Goal: Transaction & Acquisition: Obtain resource

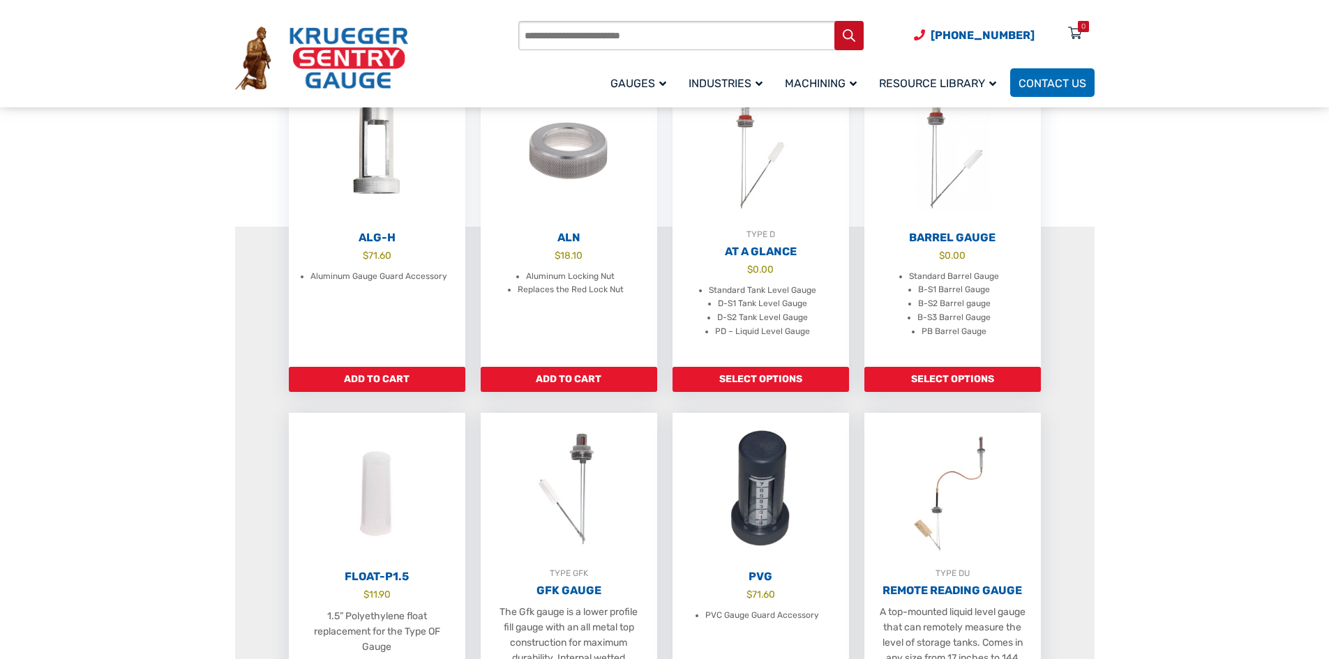
scroll to position [488, 0]
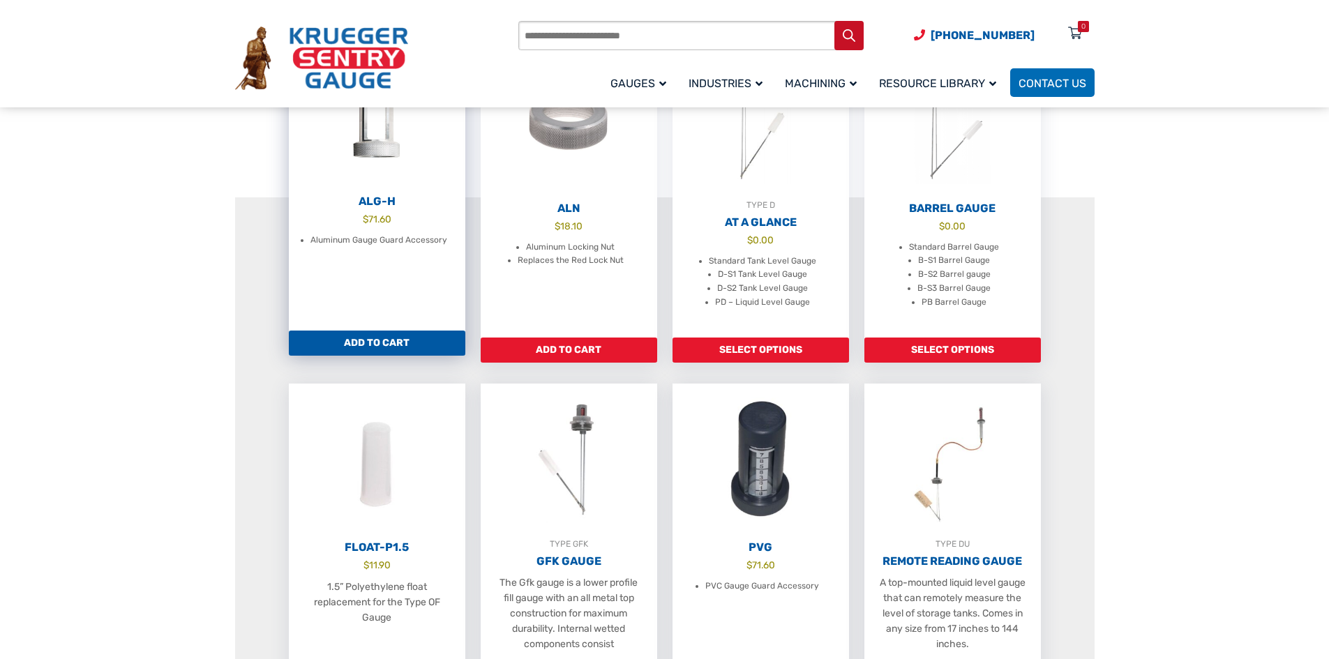
click at [334, 352] on link "Add to cart" at bounding box center [377, 343] width 177 height 25
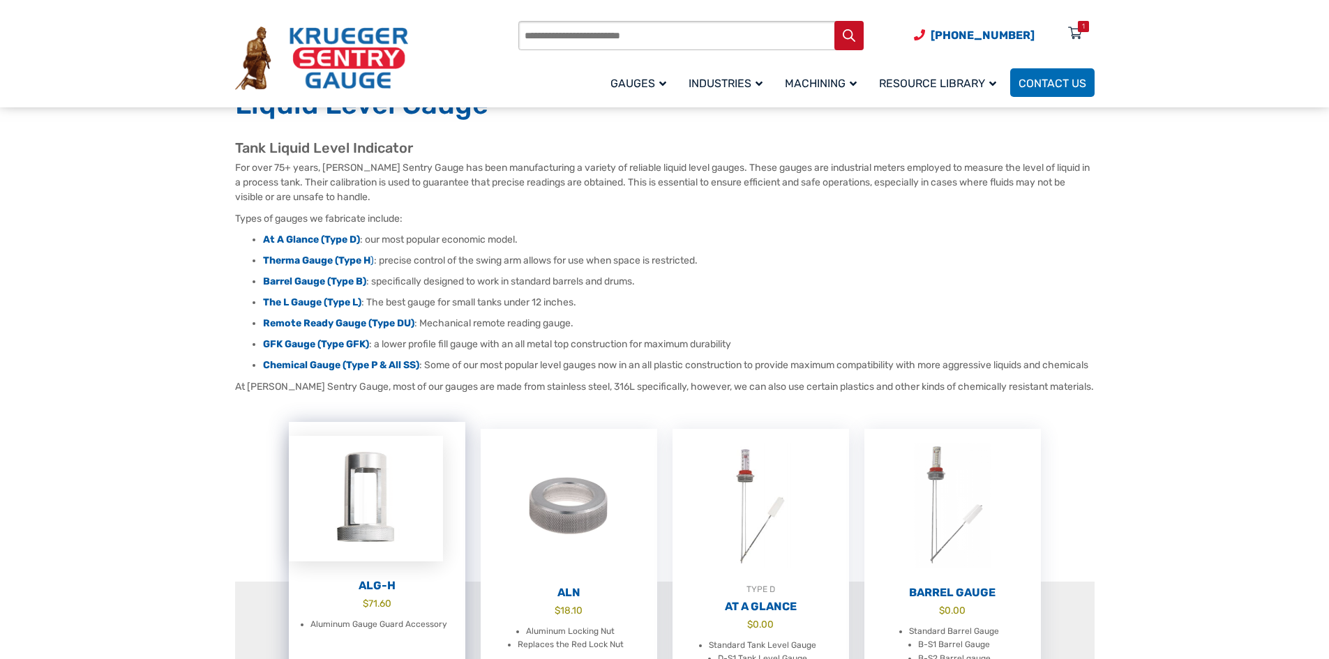
scroll to position [0, 0]
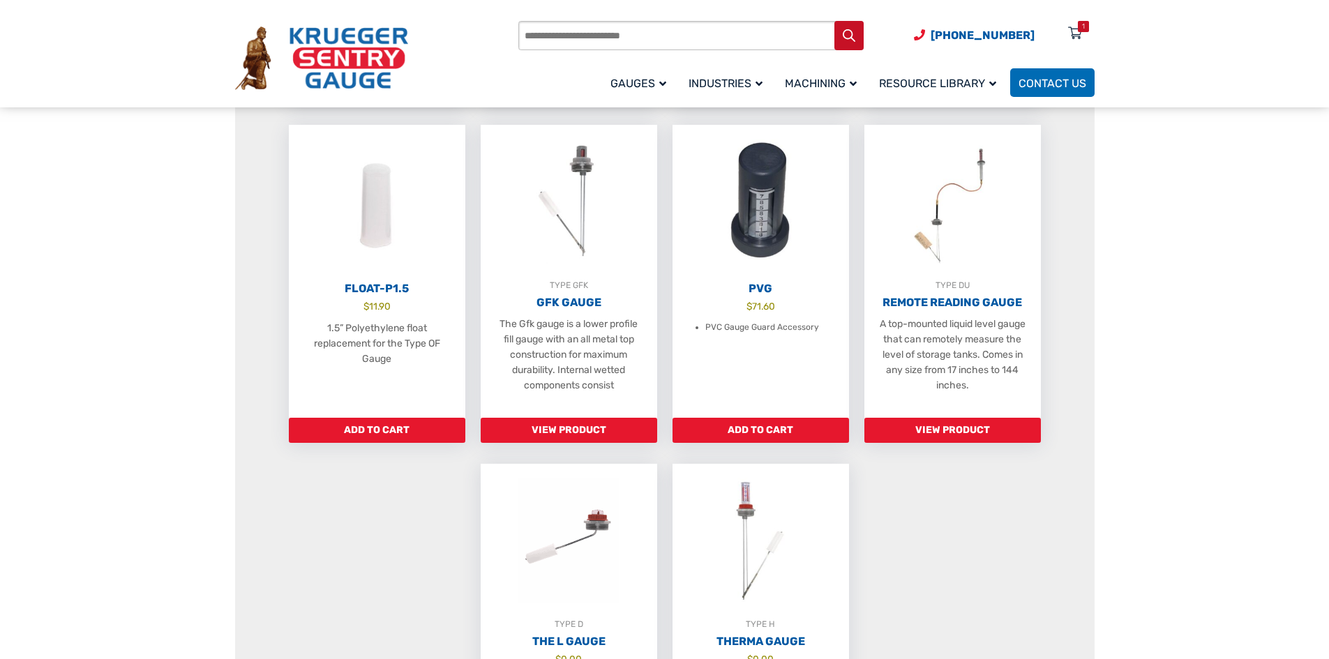
scroll to position [837, 0]
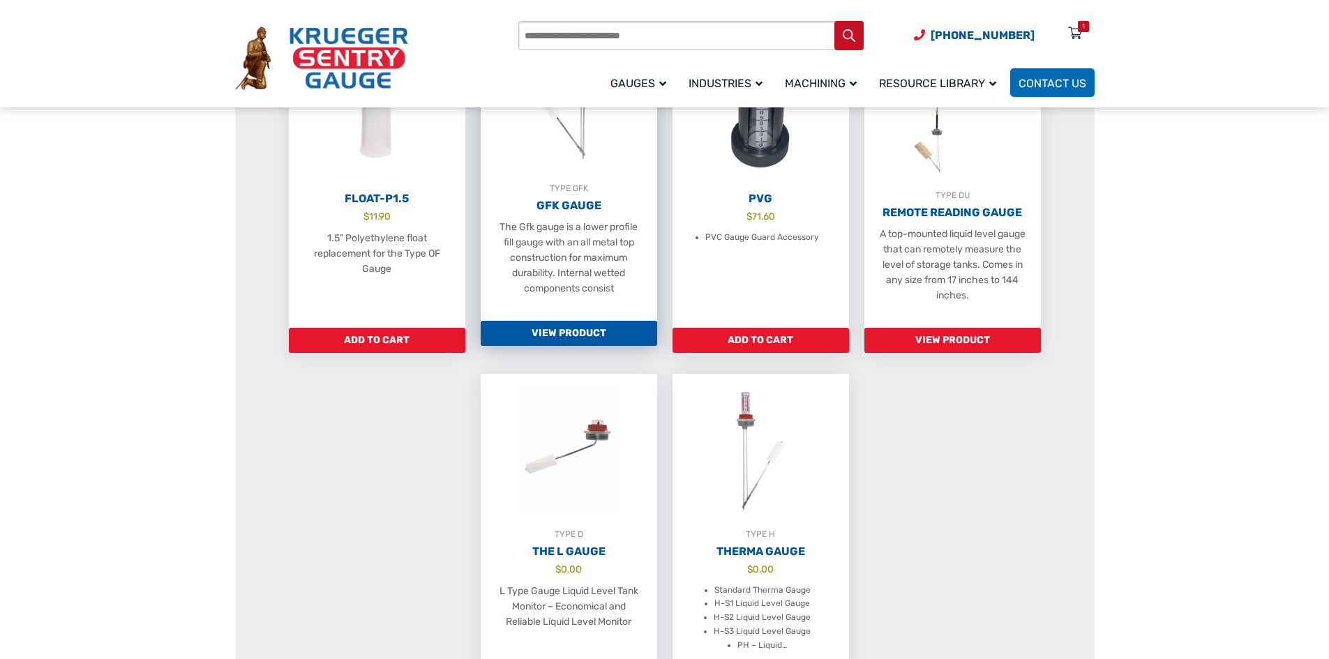
click at [544, 346] on link "View Product" at bounding box center [569, 333] width 177 height 25
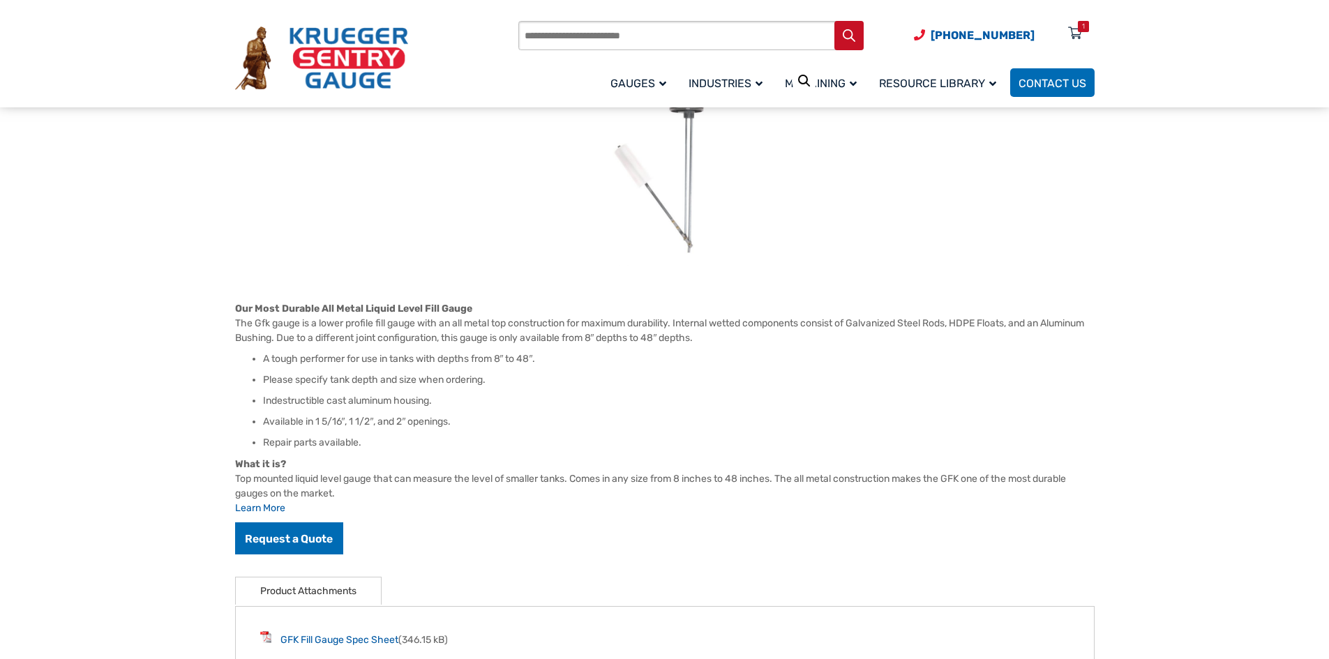
scroll to position [349, 0]
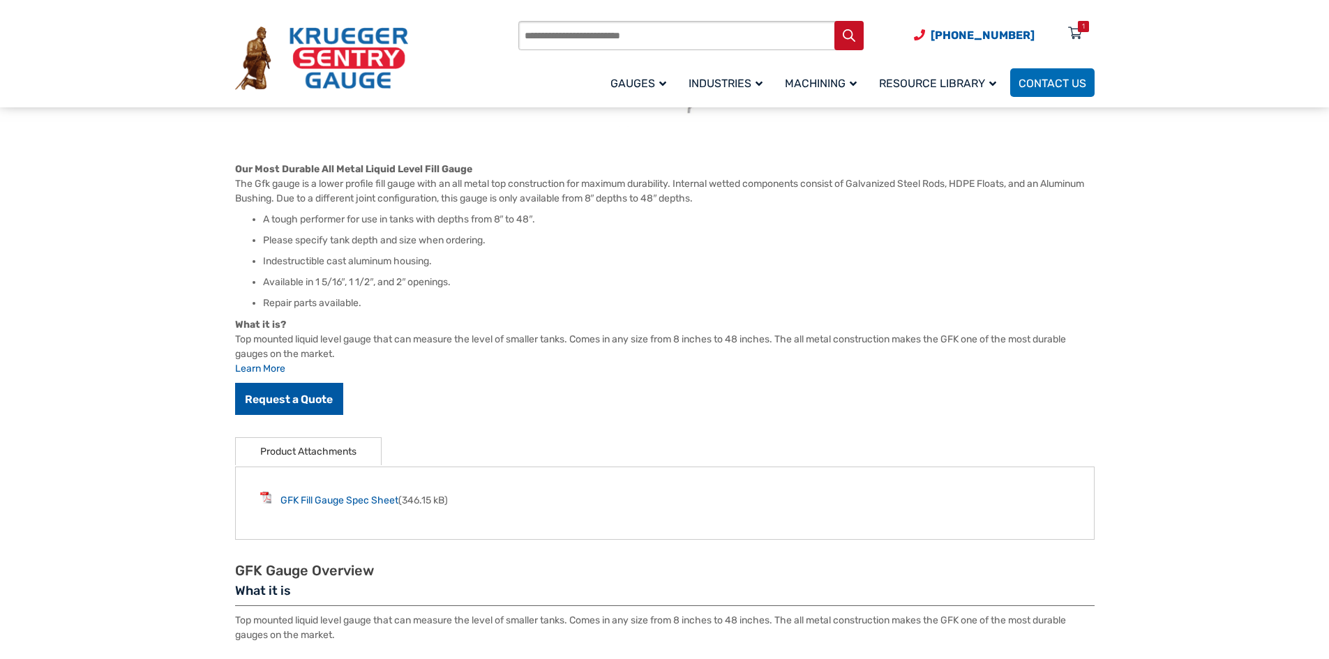
click at [291, 401] on link "Request a Quote" at bounding box center [289, 399] width 109 height 32
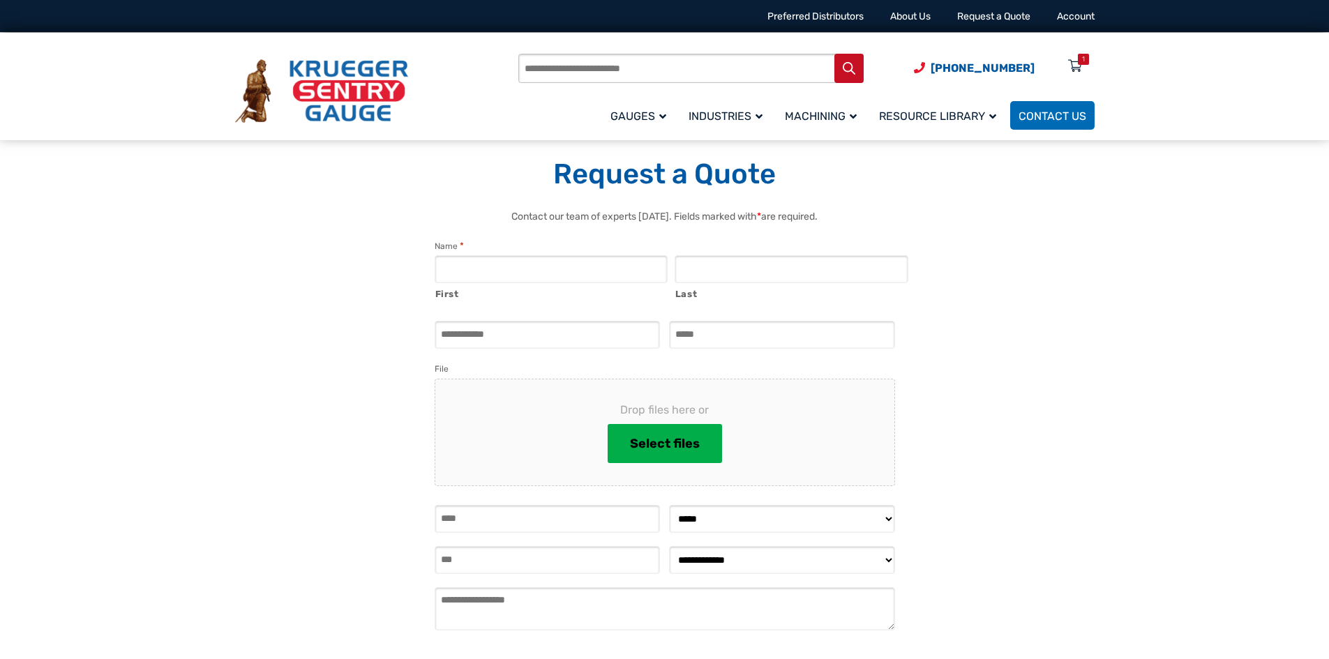
select select "**********"
click at [480, 555] on input "Zip" at bounding box center [547, 560] width 225 height 28
type input "*****"
click at [677, 431] on button "Select files" at bounding box center [665, 443] width 114 height 39
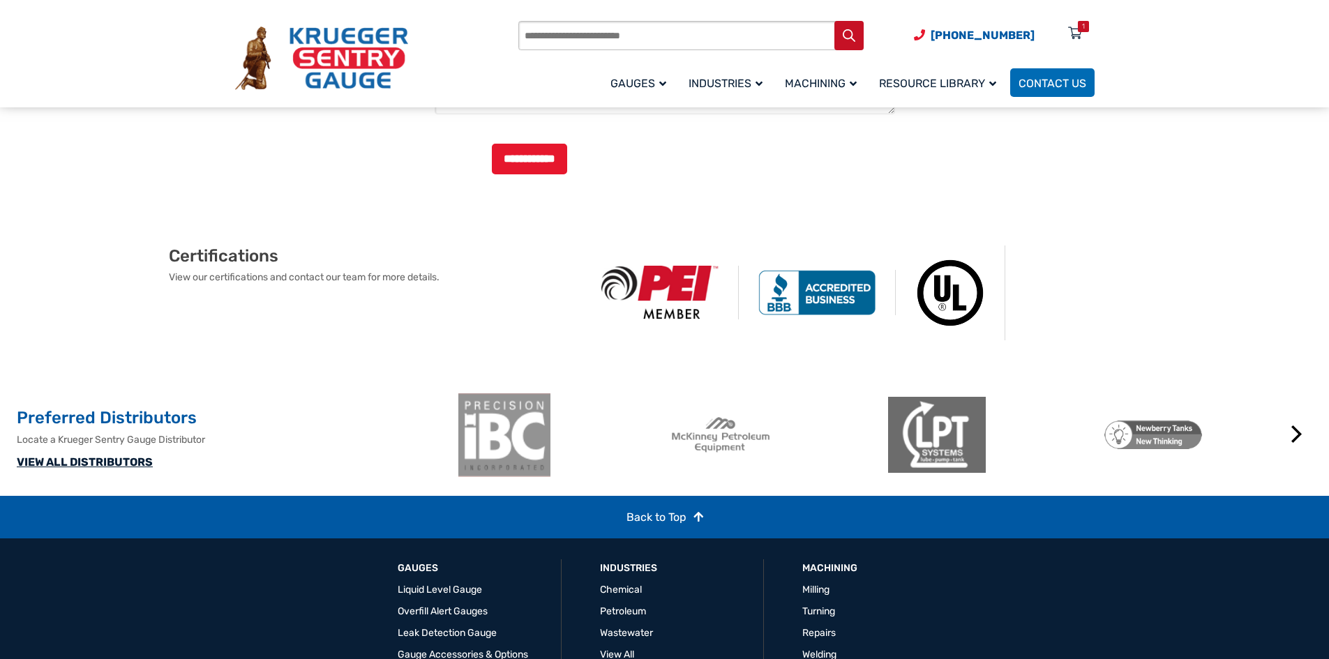
scroll to position [698, 0]
